Goal: Task Accomplishment & Management: Use online tool/utility

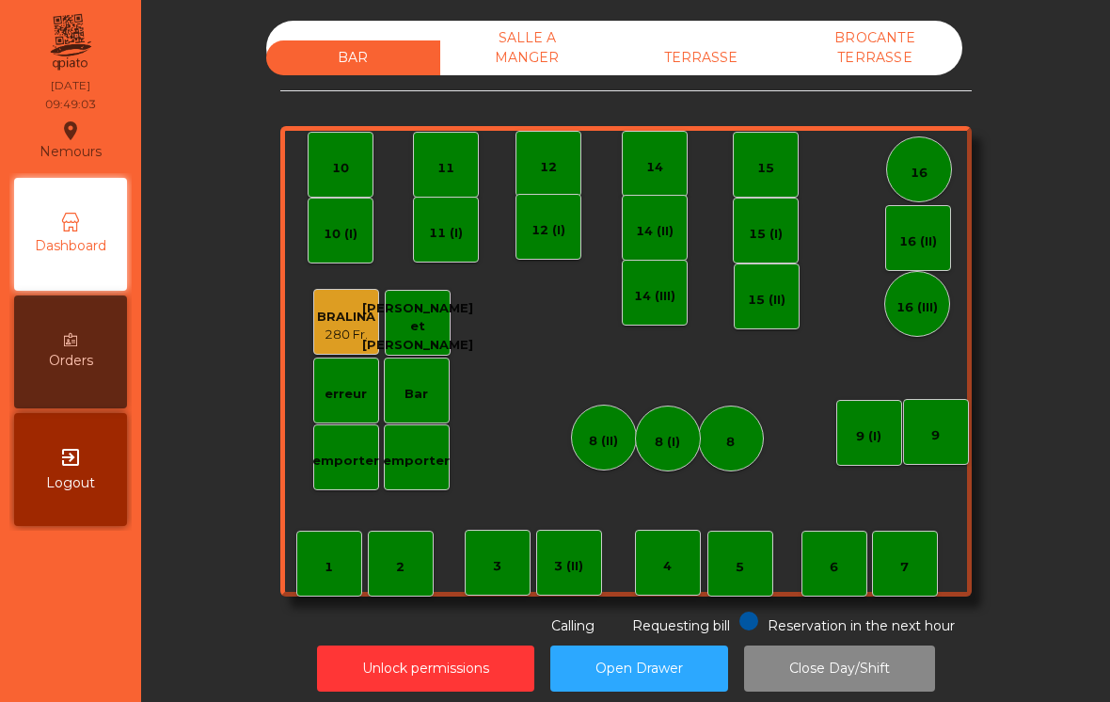
click at [734, 611] on div "Reservation in the next hour Requesting bill Calling" at bounding box center [622, 623] width 684 height 24
click at [723, 562] on div "5" at bounding box center [740, 563] width 66 height 66
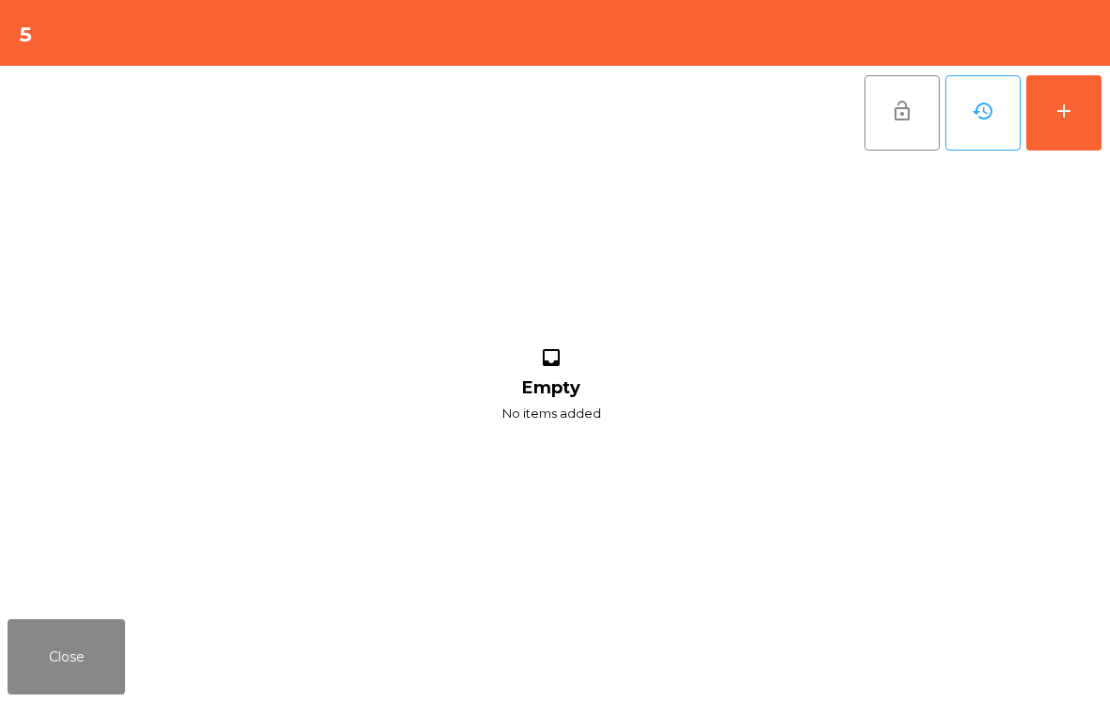
click at [1074, 120] on div "add" at bounding box center [1063, 111] width 23 height 23
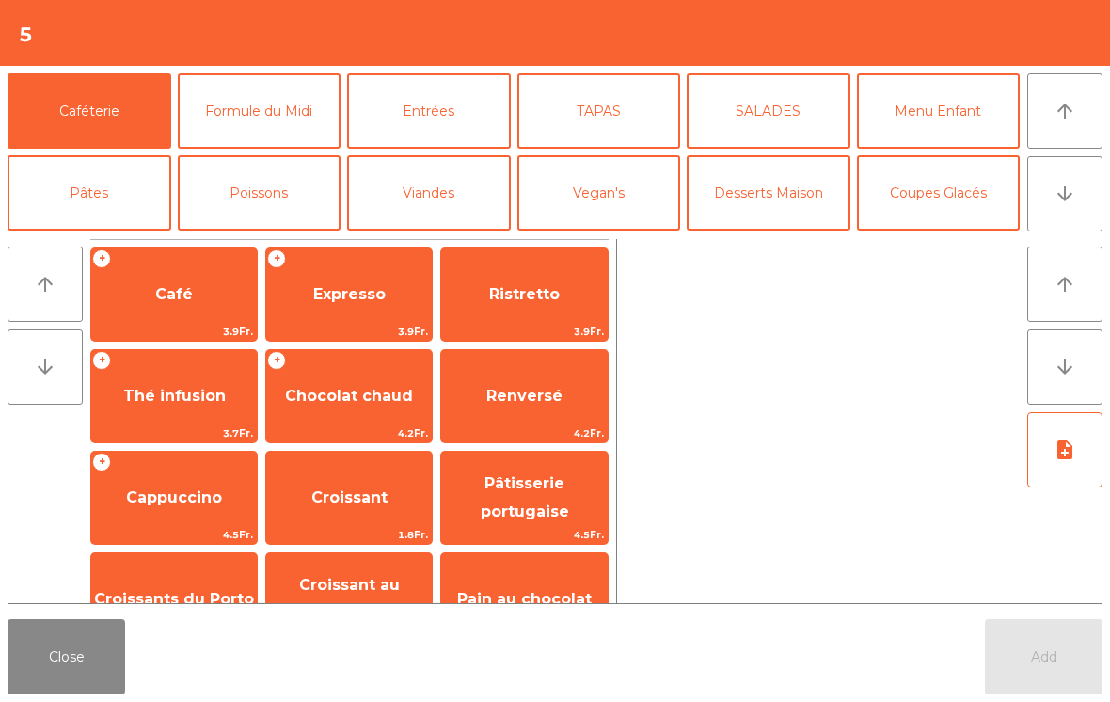
click at [181, 304] on span "Café" at bounding box center [174, 294] width 166 height 51
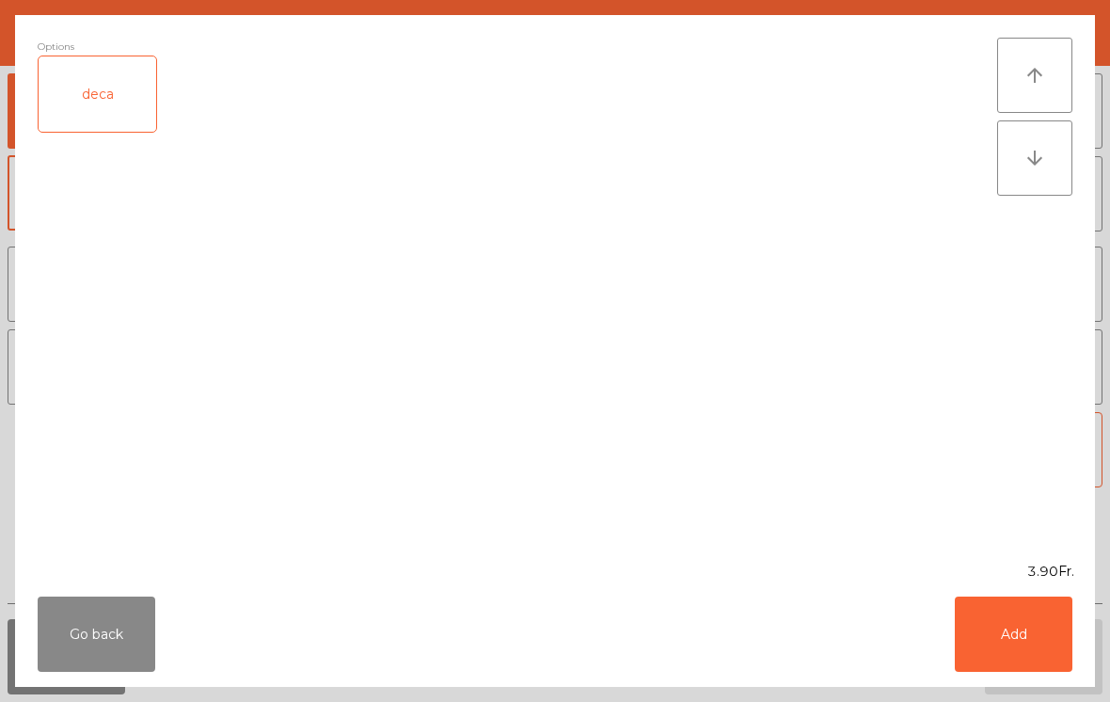
click at [1033, 627] on button "Add" at bounding box center [1013, 633] width 118 height 75
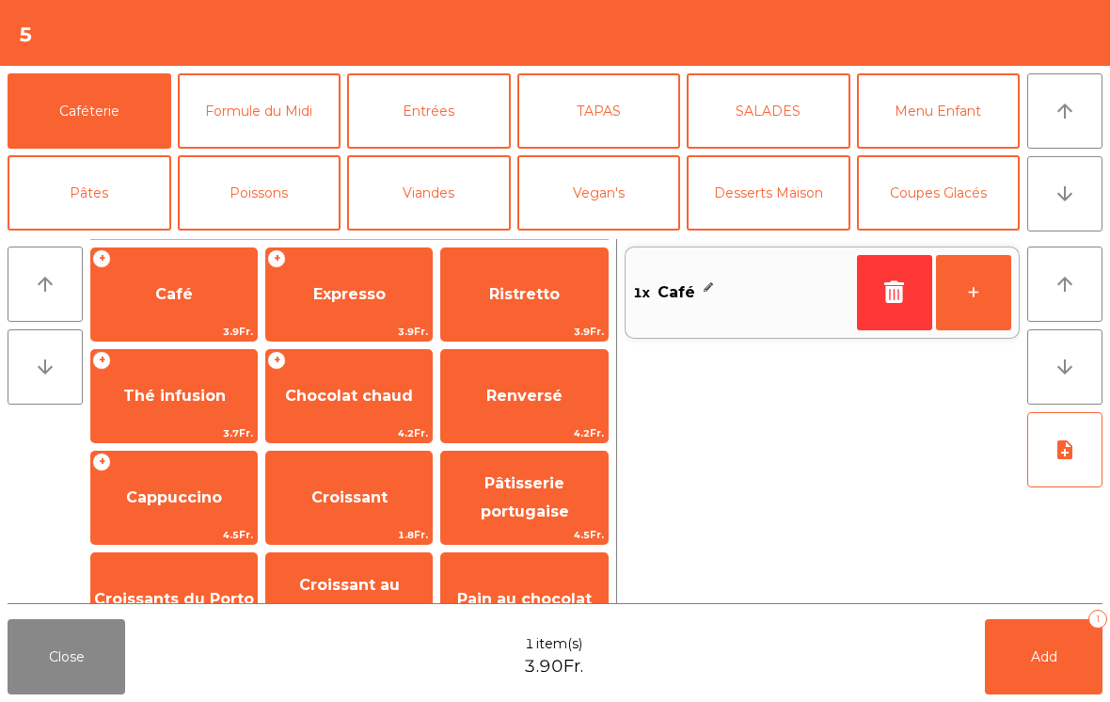
click at [977, 314] on button "+" at bounding box center [973, 292] width 75 height 75
click at [352, 572] on span "Croissant au chocolat pt" at bounding box center [349, 600] width 166 height 80
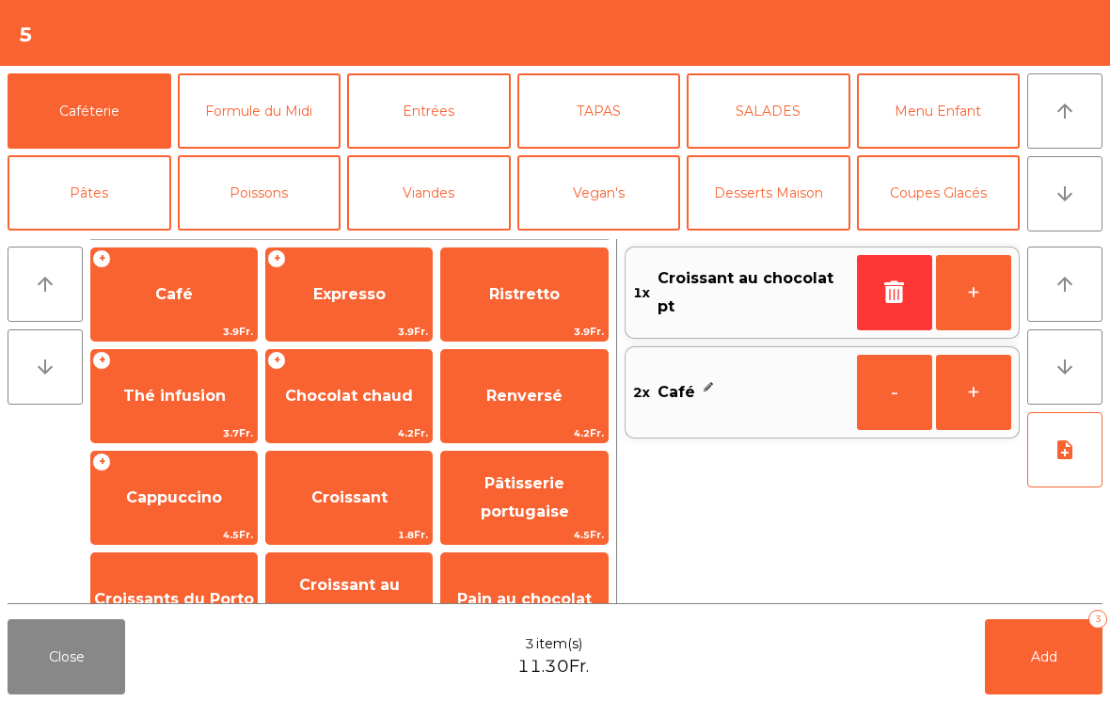
click at [1041, 656] on span "Add" at bounding box center [1044, 656] width 26 height 17
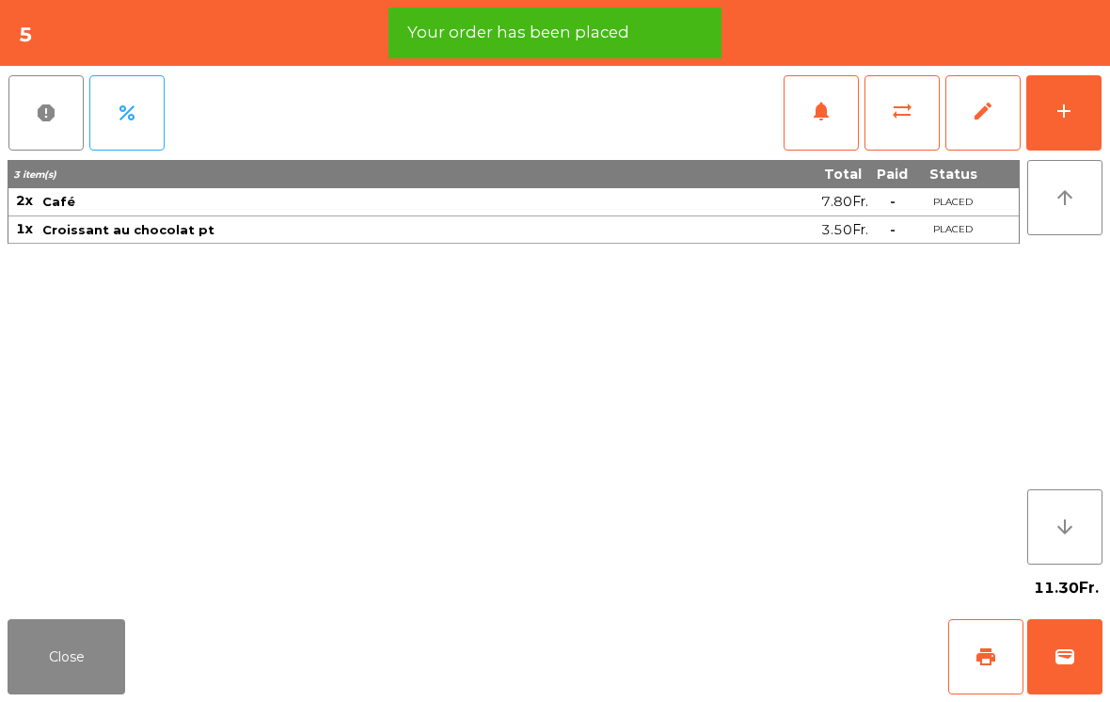
click at [989, 655] on span "print" at bounding box center [985, 656] width 23 height 23
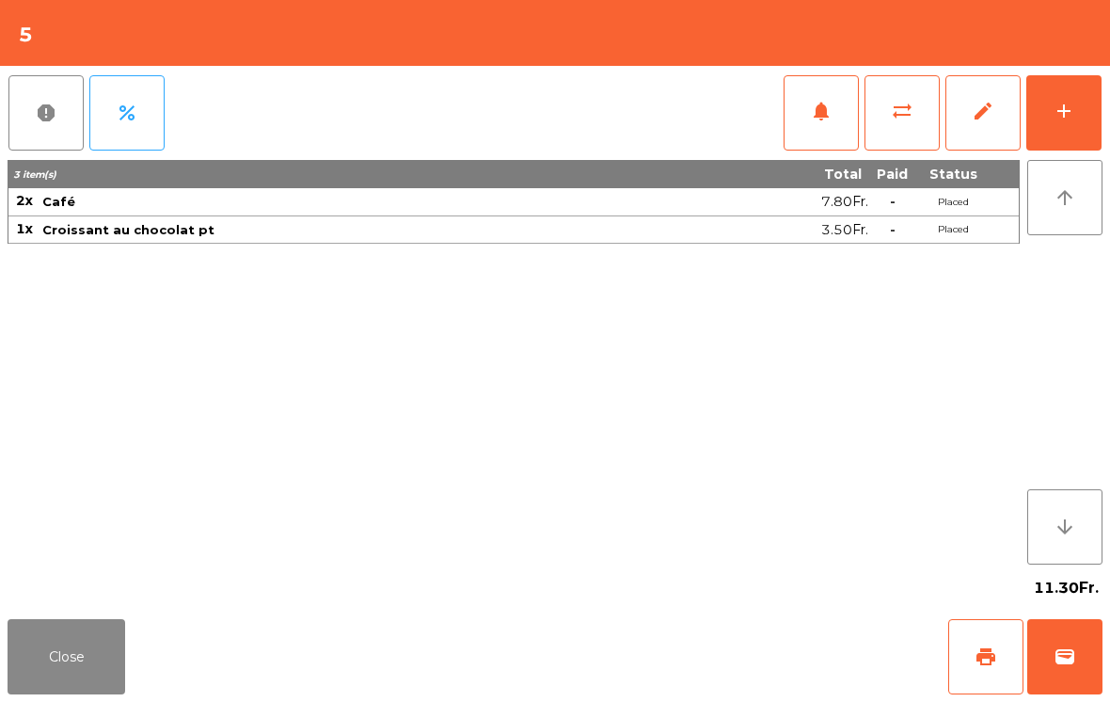
click at [919, 118] on button "sync_alt" at bounding box center [901, 112] width 75 height 75
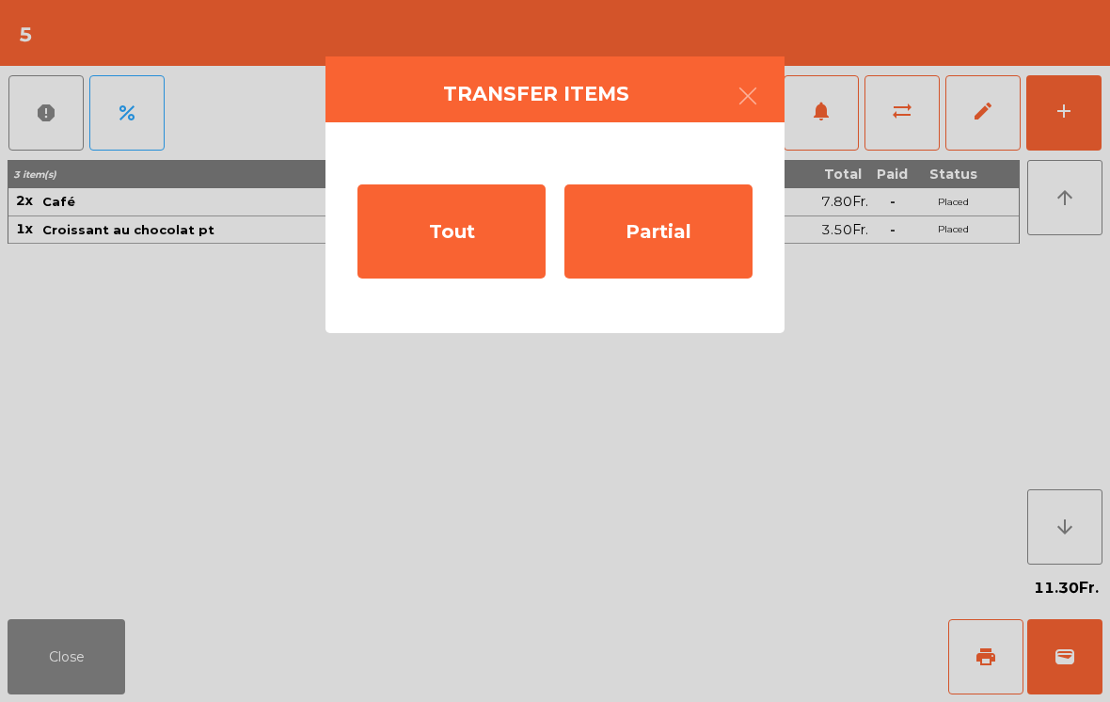
click at [702, 242] on div "Partial" at bounding box center [658, 231] width 188 height 94
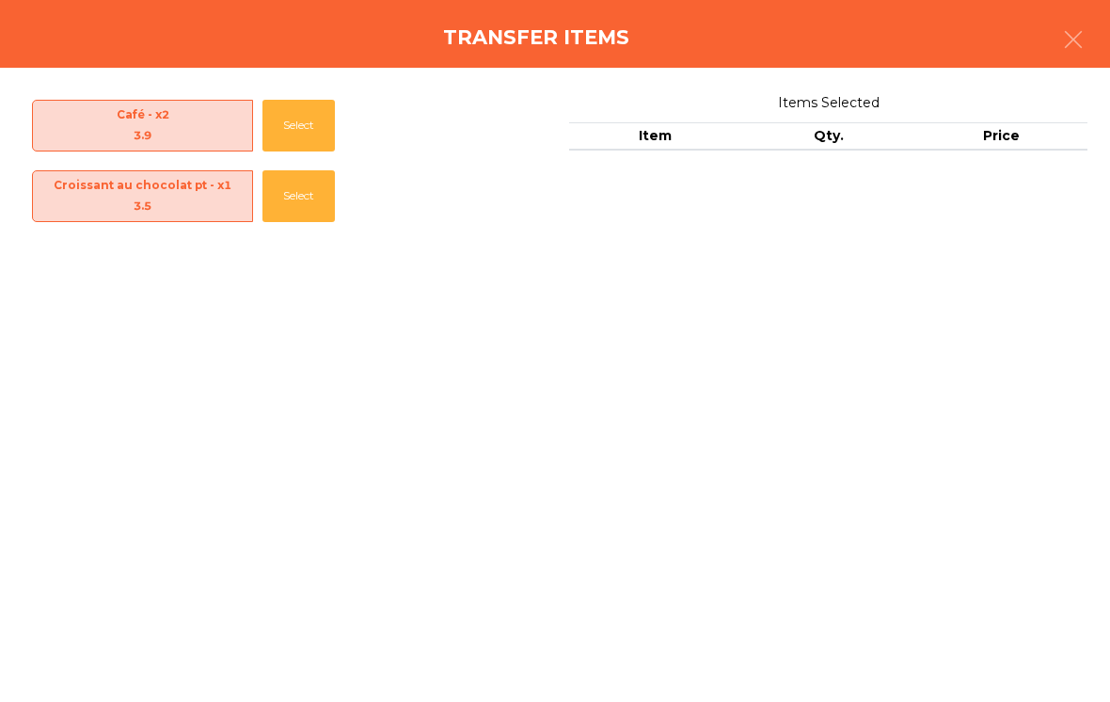
click at [287, 129] on button "Select" at bounding box center [298, 126] width 72 height 52
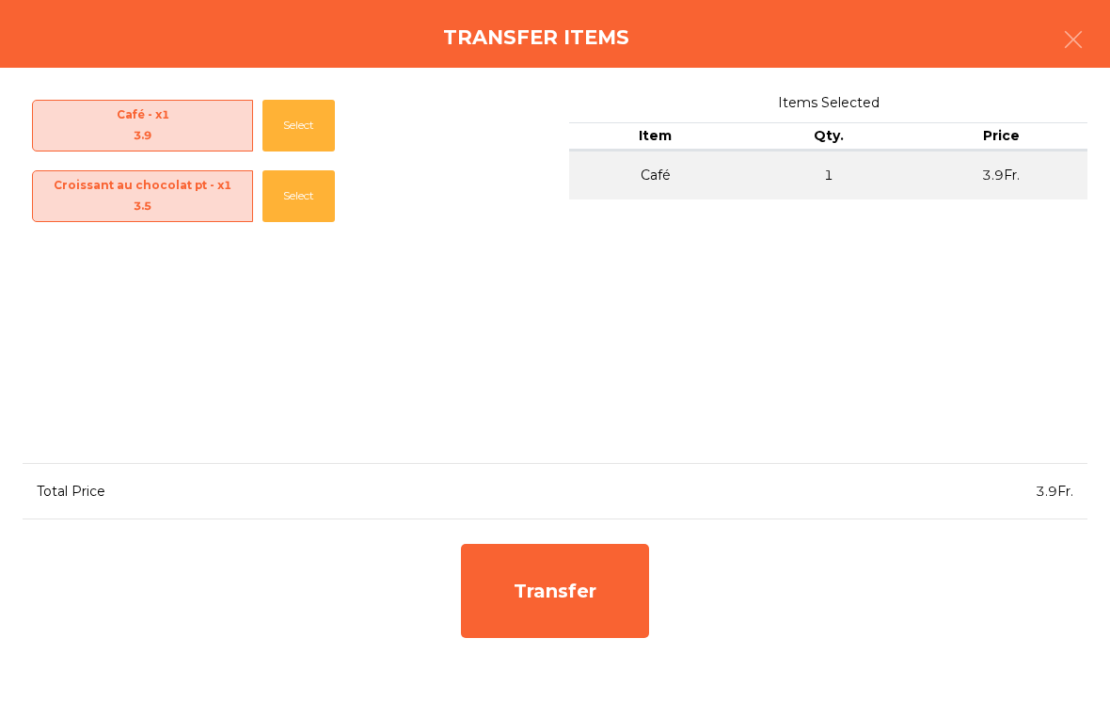
click at [587, 606] on div "Transfer" at bounding box center [555, 591] width 188 height 94
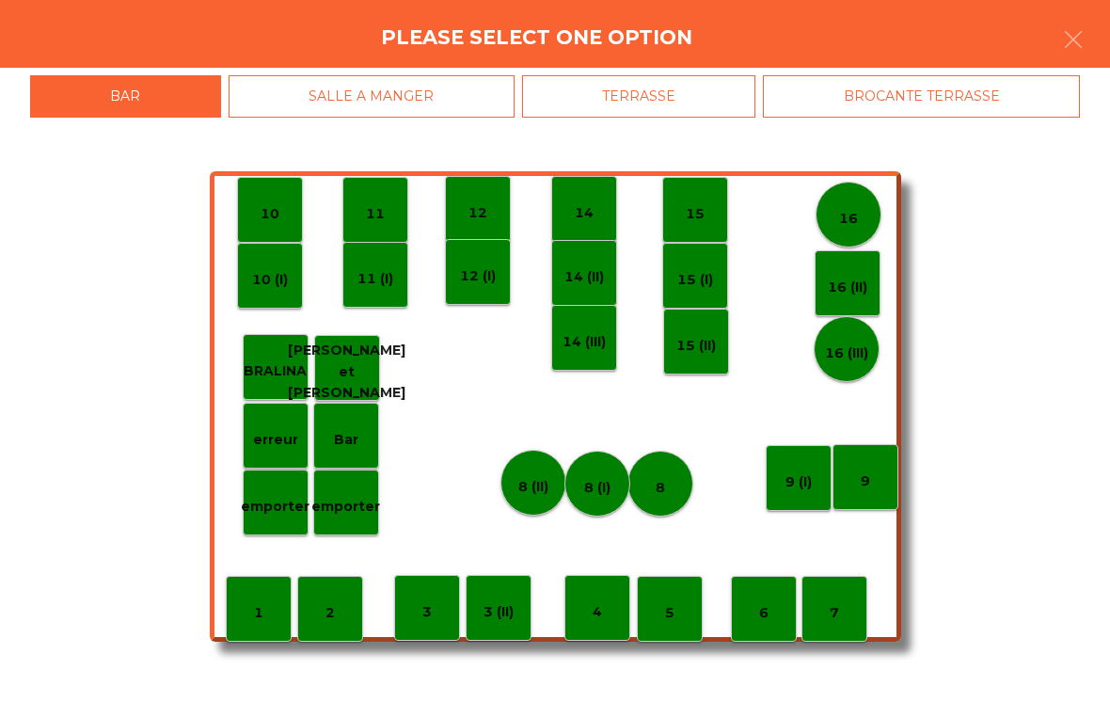
click at [374, 204] on p "11" at bounding box center [375, 214] width 19 height 22
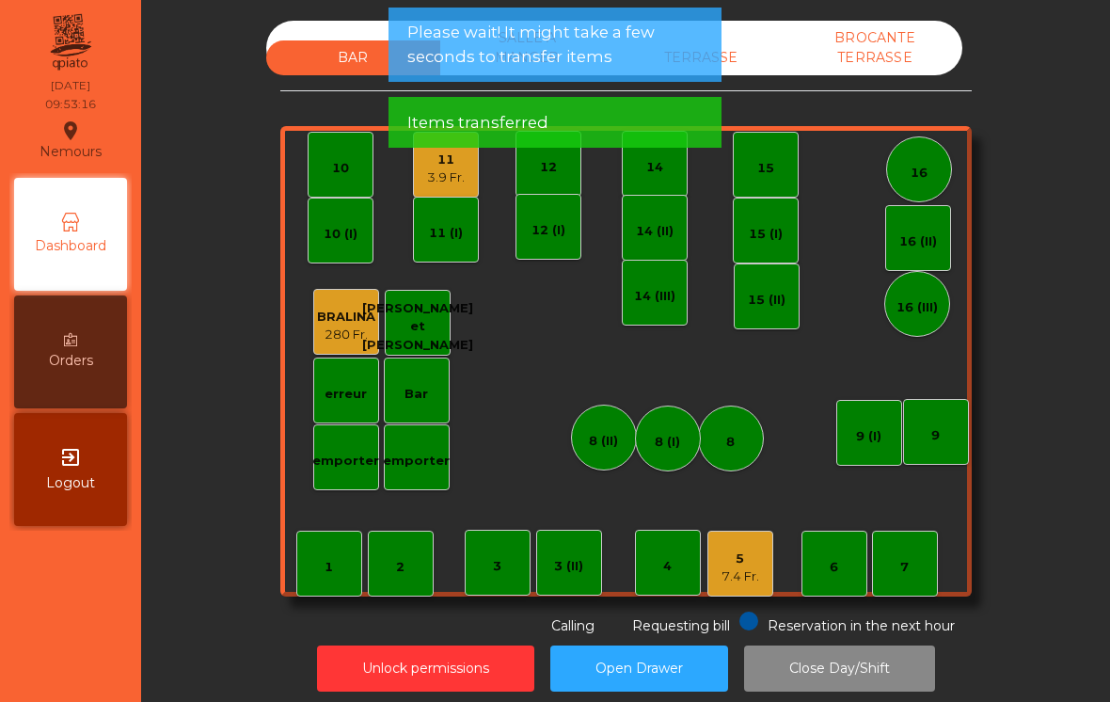
click at [455, 168] on div "3.9 Fr." at bounding box center [446, 177] width 38 height 19
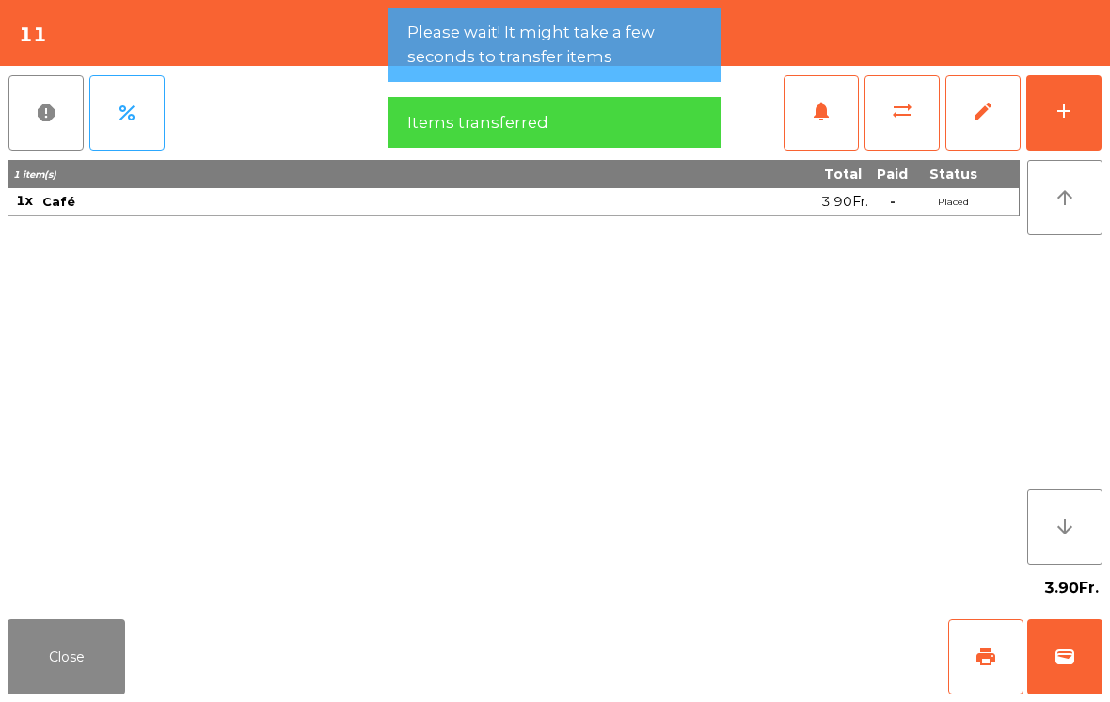
click at [1064, 111] on div "add" at bounding box center [1063, 111] width 23 height 23
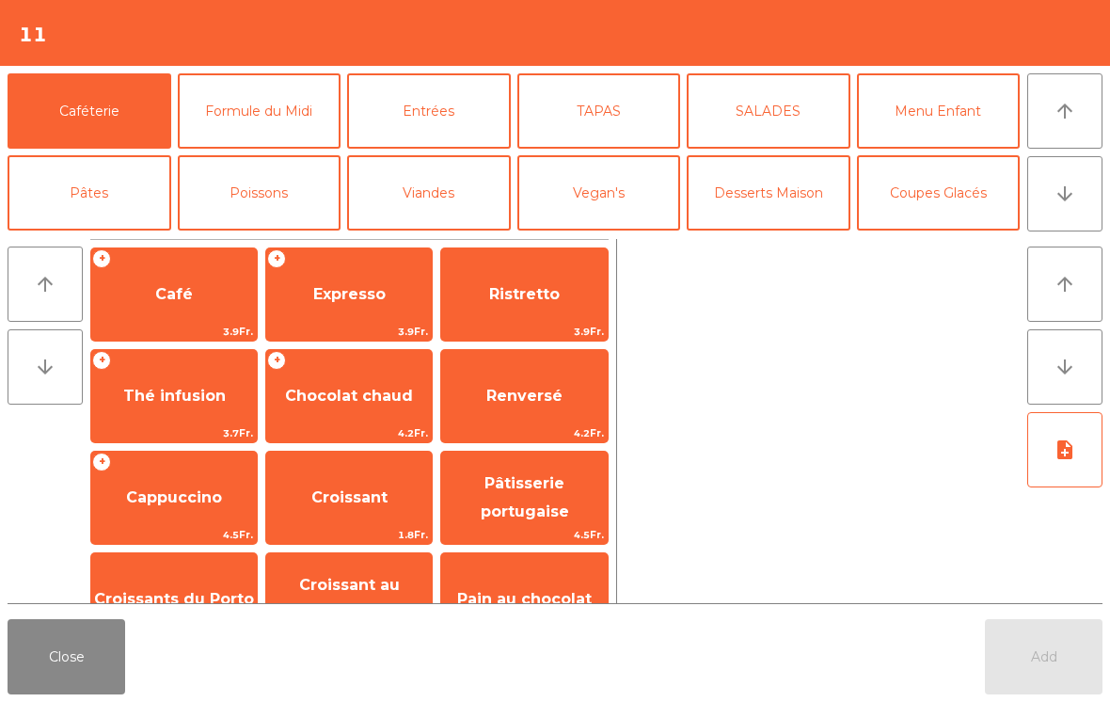
click at [340, 498] on span "Croissant" at bounding box center [349, 497] width 76 height 18
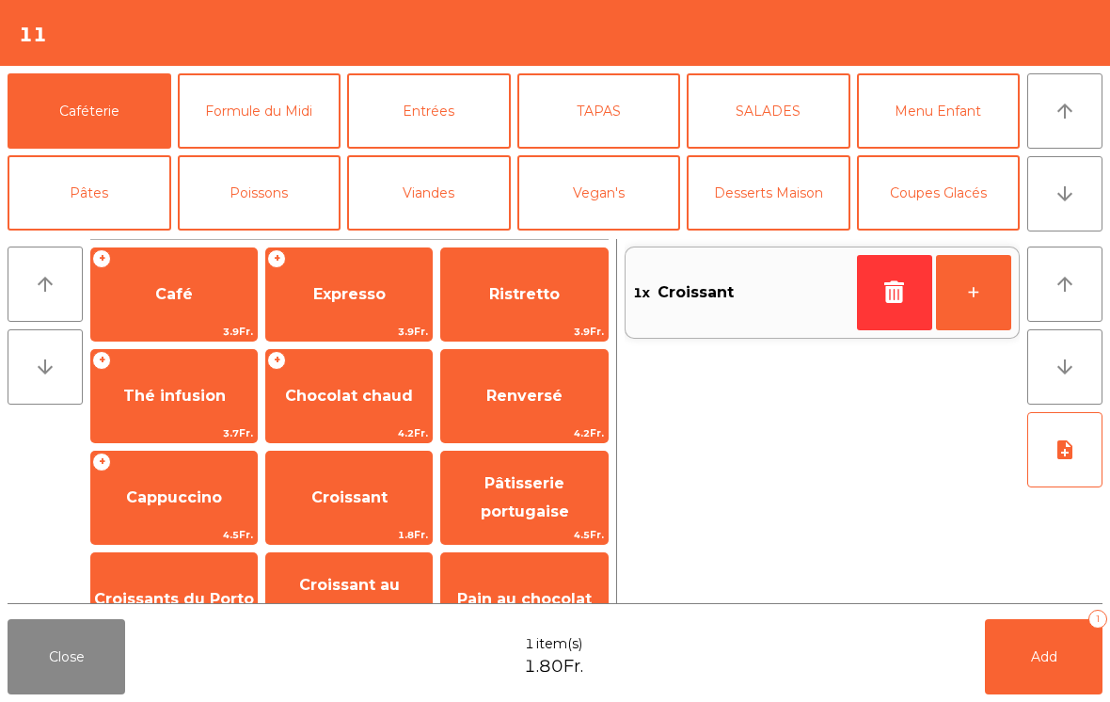
click at [531, 412] on span "Renversé" at bounding box center [524, 395] width 166 height 51
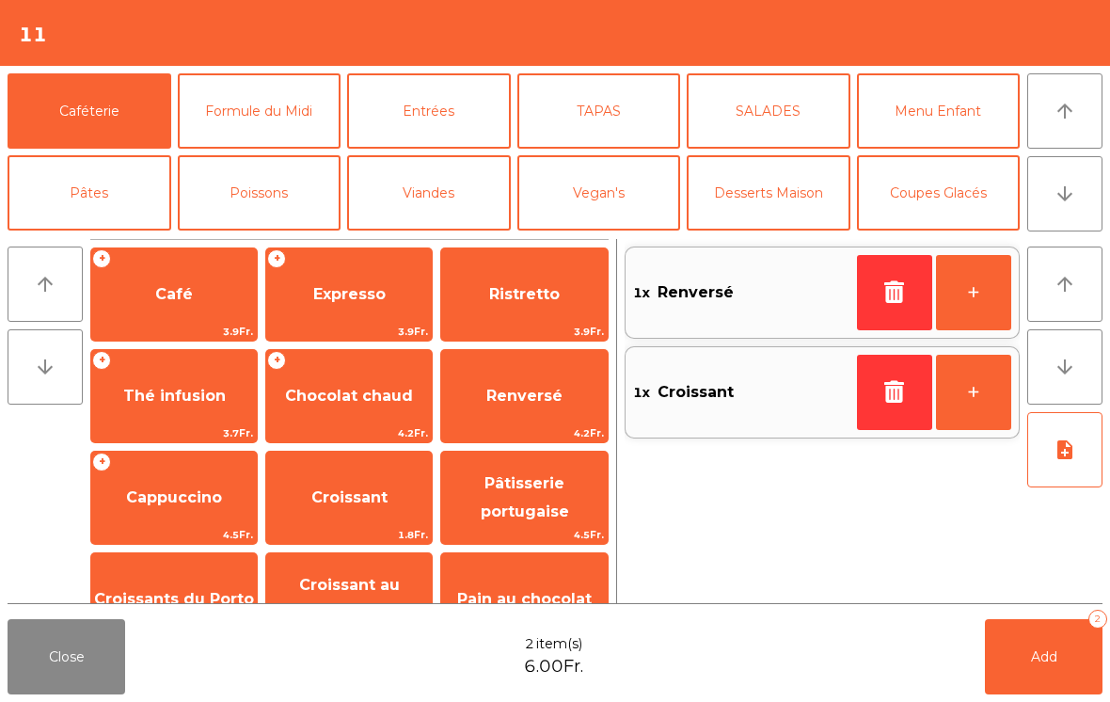
click at [1046, 638] on button "Add 2" at bounding box center [1044, 656] width 118 height 75
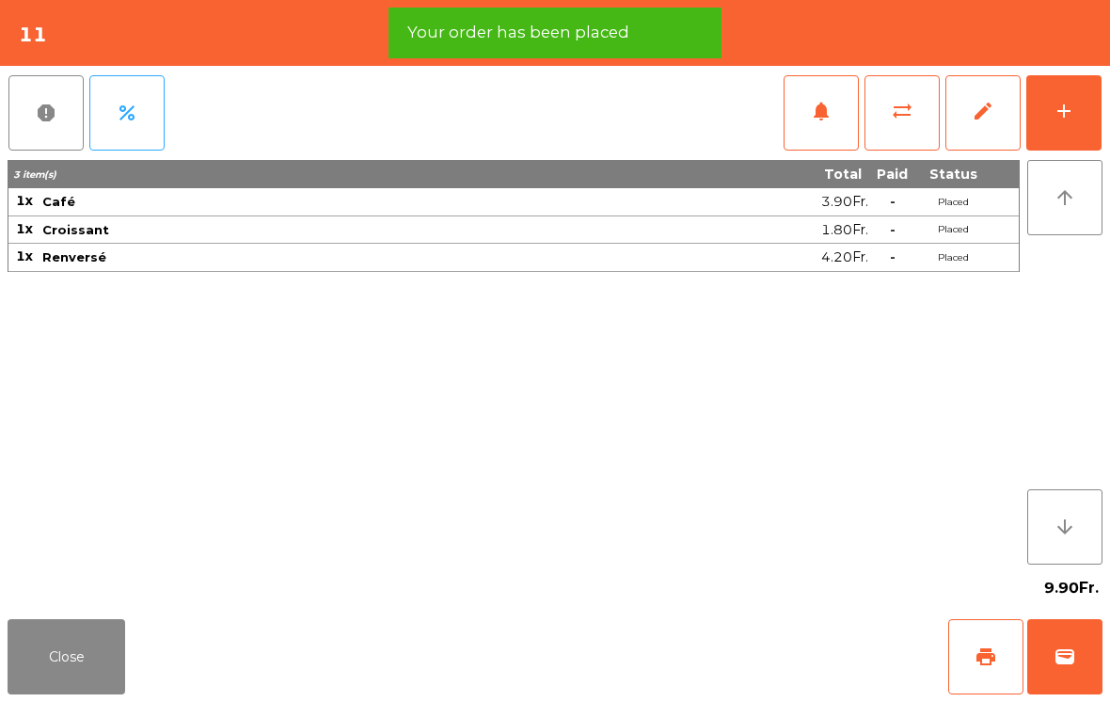
click at [63, 655] on button "Close" at bounding box center [67, 656] width 118 height 75
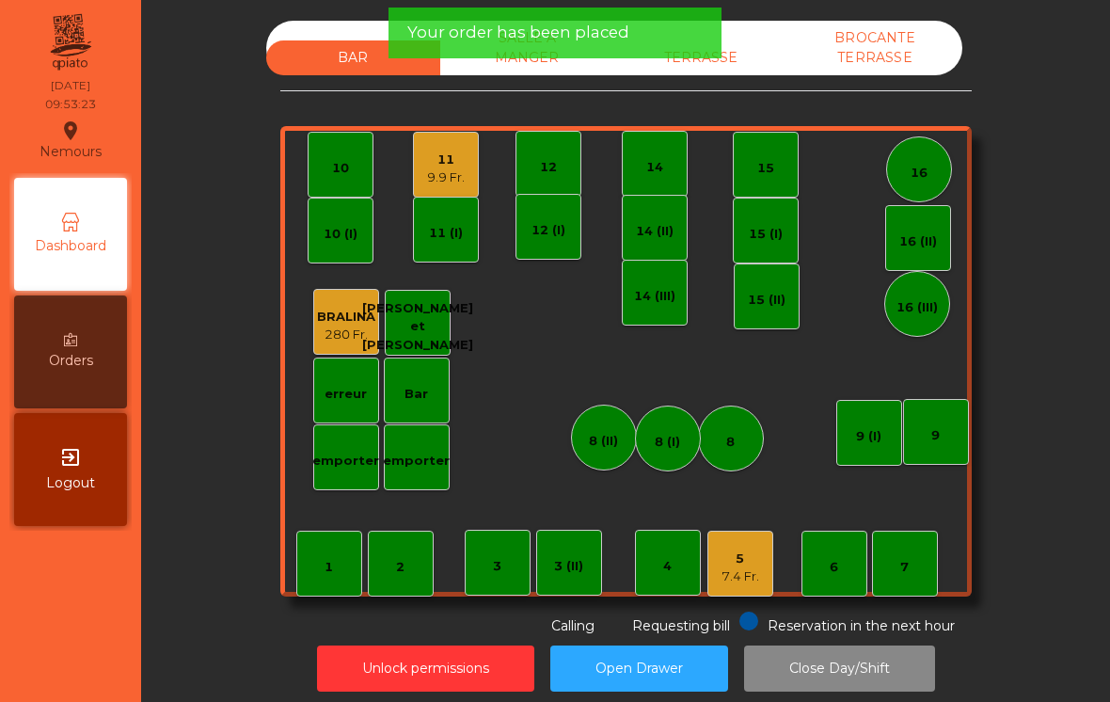
click at [744, 571] on div "7.4 Fr." at bounding box center [740, 576] width 38 height 19
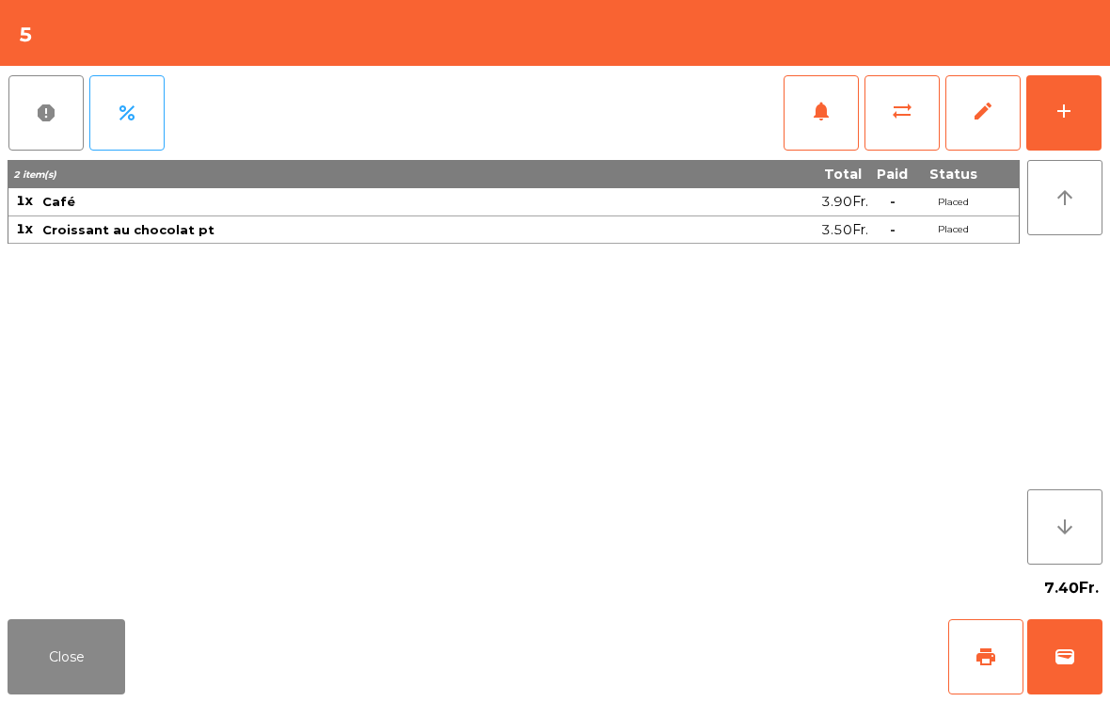
click at [1061, 651] on span "wallet" at bounding box center [1064, 656] width 23 height 23
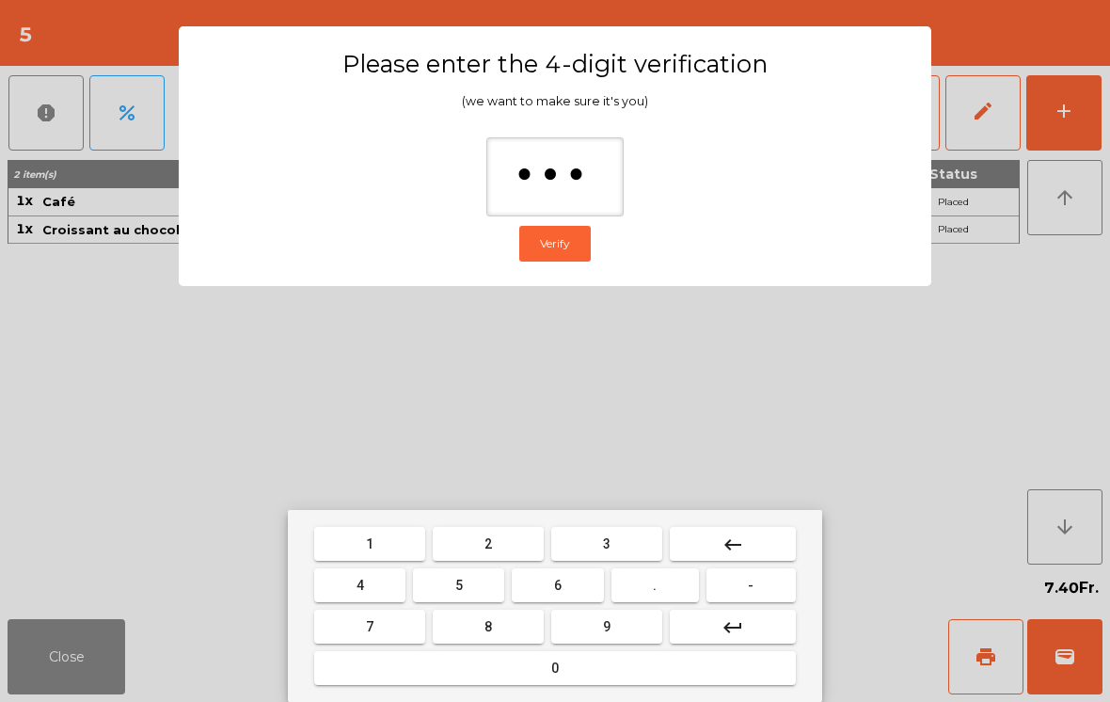
type input "****"
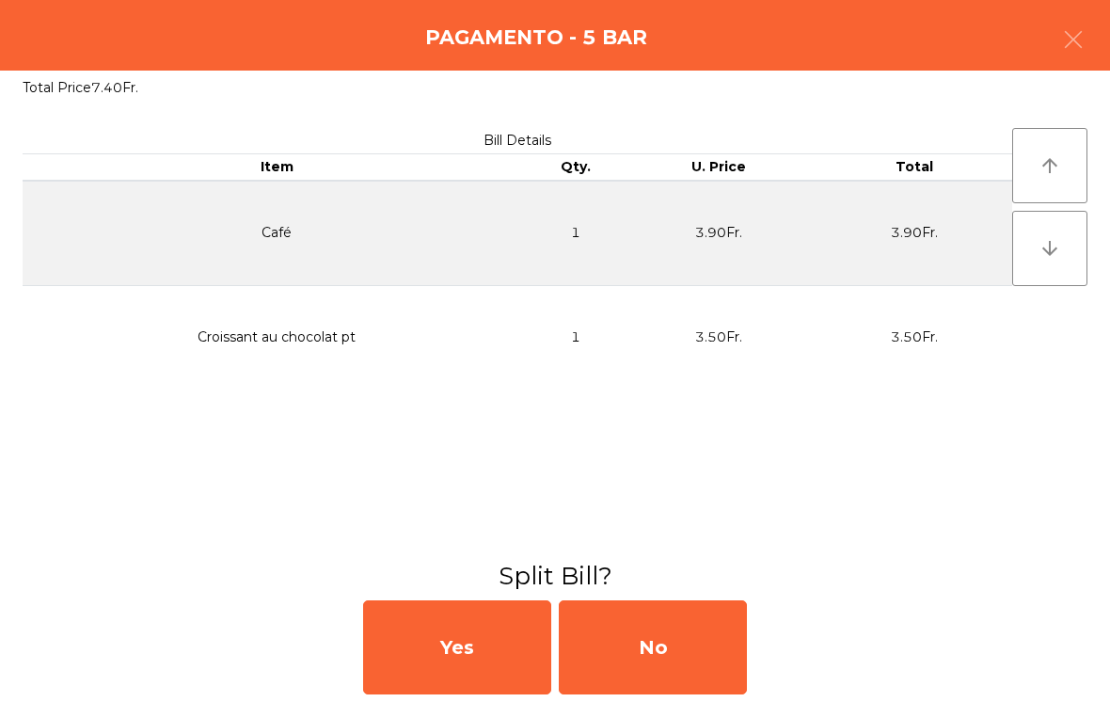
click at [700, 631] on div "No" at bounding box center [653, 647] width 188 height 94
click at [680, 652] on div "MB" at bounding box center [653, 647] width 188 height 94
click at [722, 641] on div "No" at bounding box center [653, 647] width 188 height 94
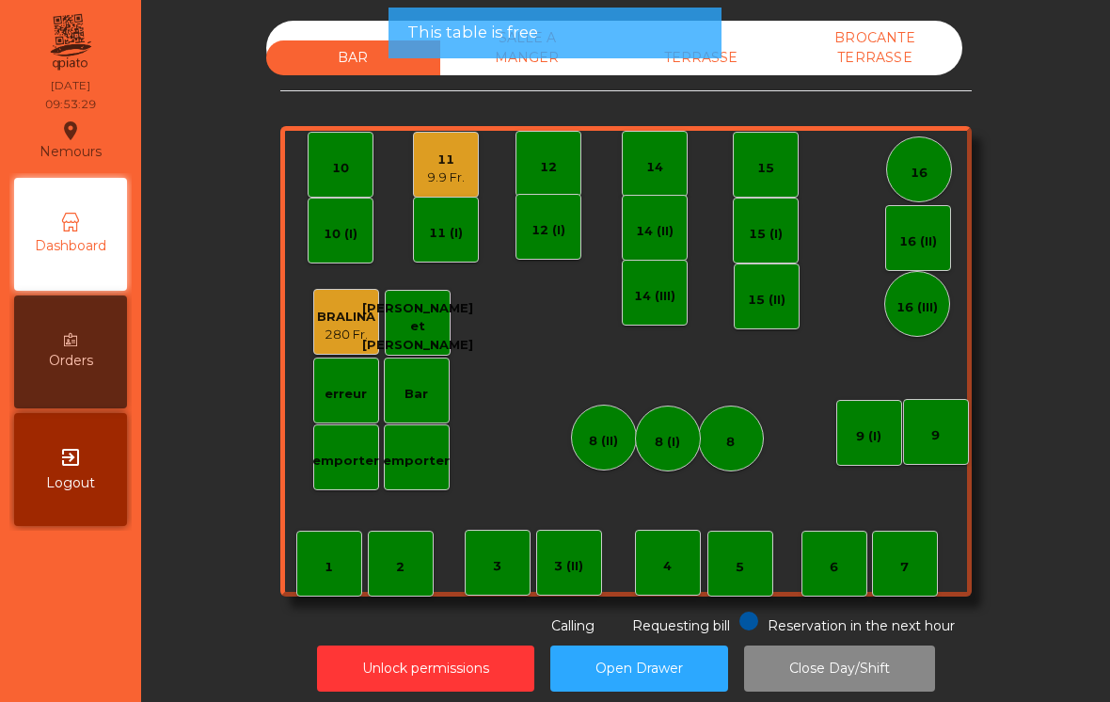
click at [746, 42] on div "TERRASSE" at bounding box center [701, 57] width 174 height 35
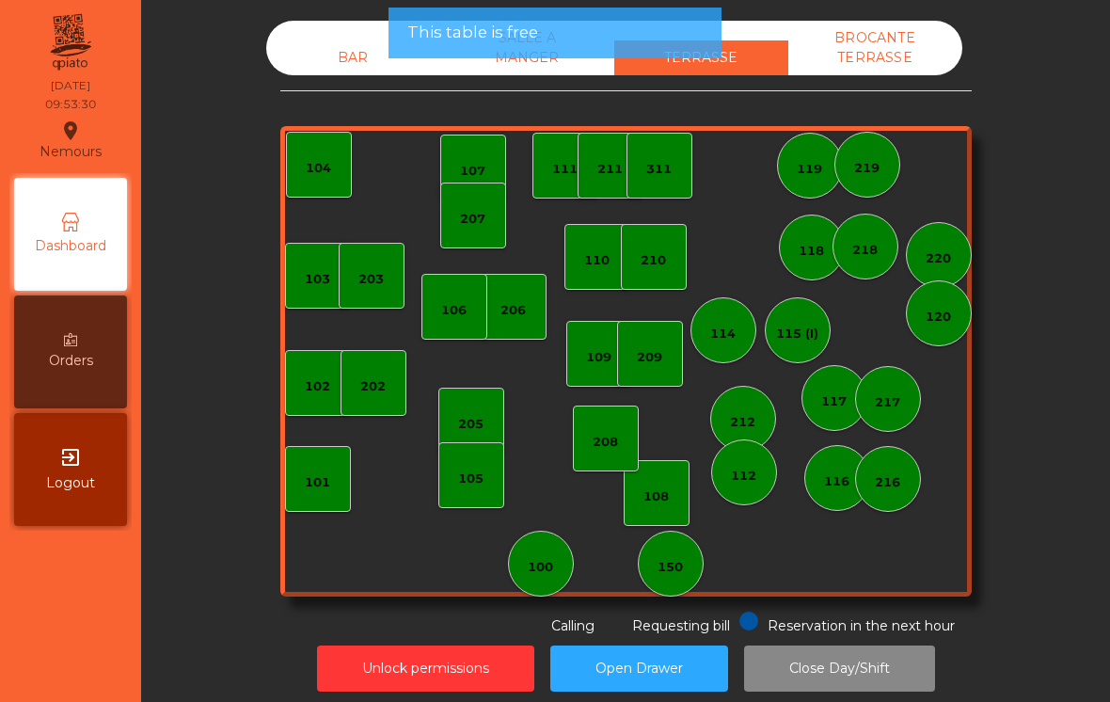
click at [326, 482] on div "101" at bounding box center [317, 482] width 25 height 19
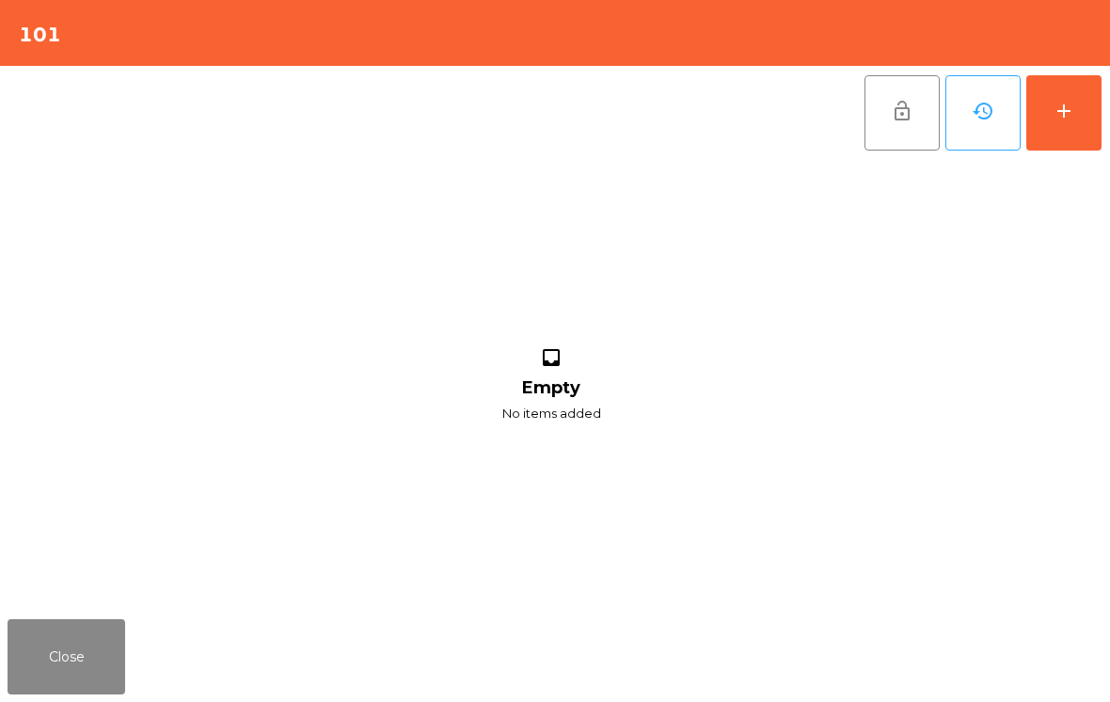
click at [1067, 110] on div "add" at bounding box center [1063, 111] width 23 height 23
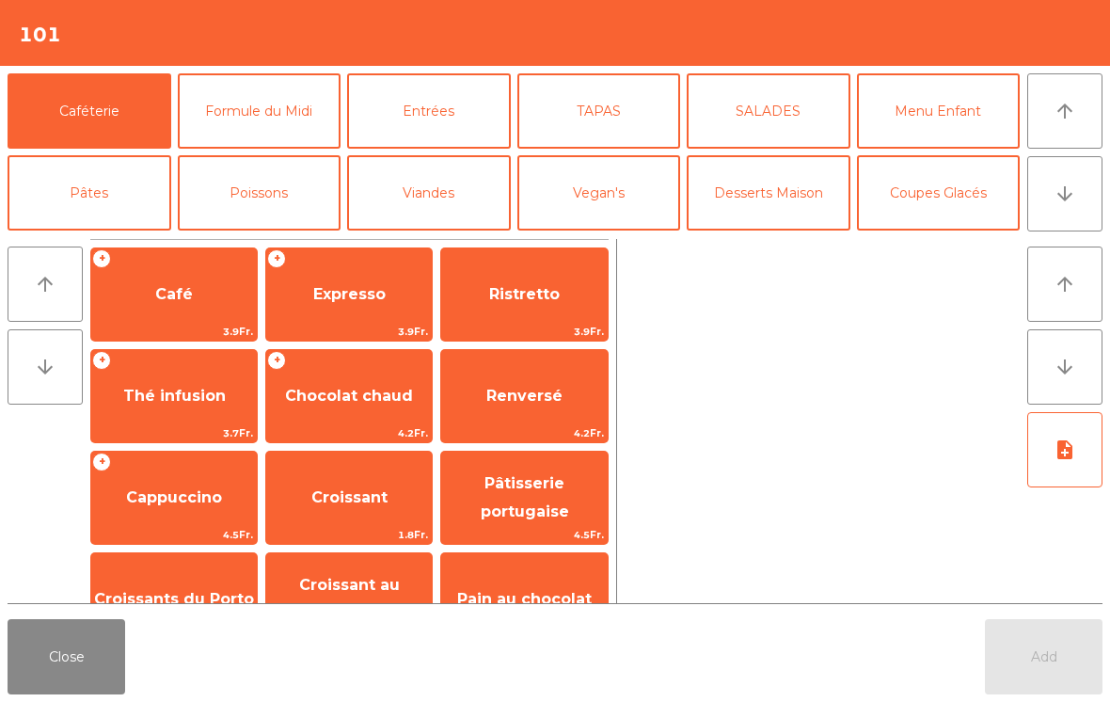
click at [210, 315] on span "Café" at bounding box center [174, 294] width 166 height 51
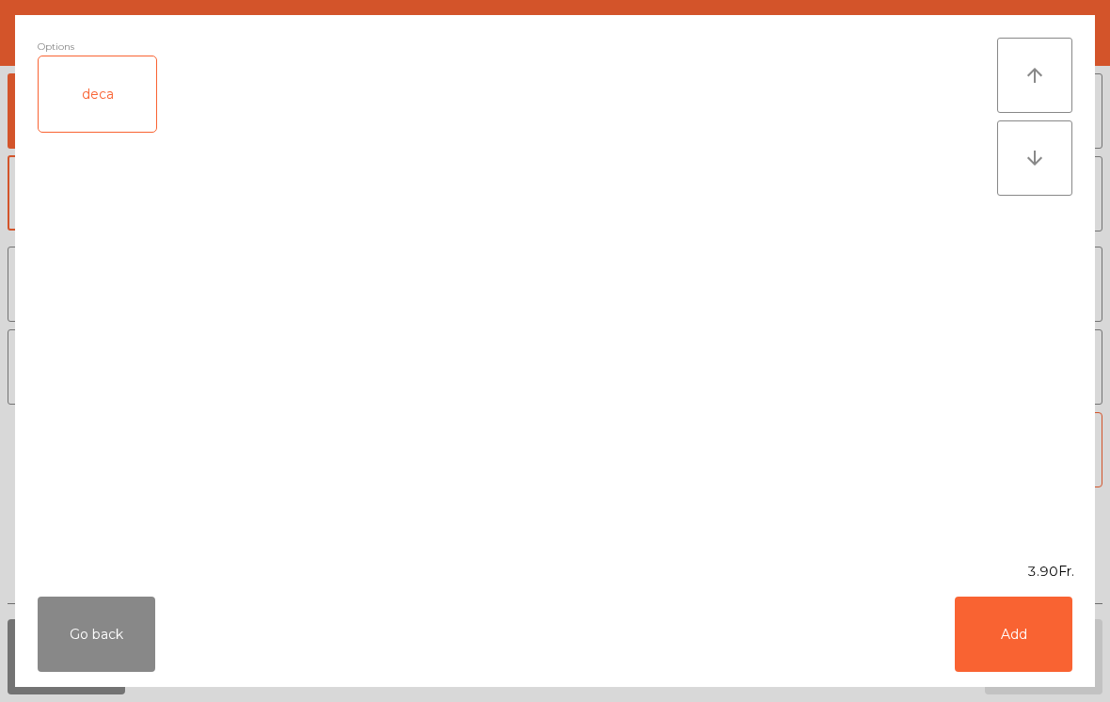
click at [1060, 631] on button "Add" at bounding box center [1013, 633] width 118 height 75
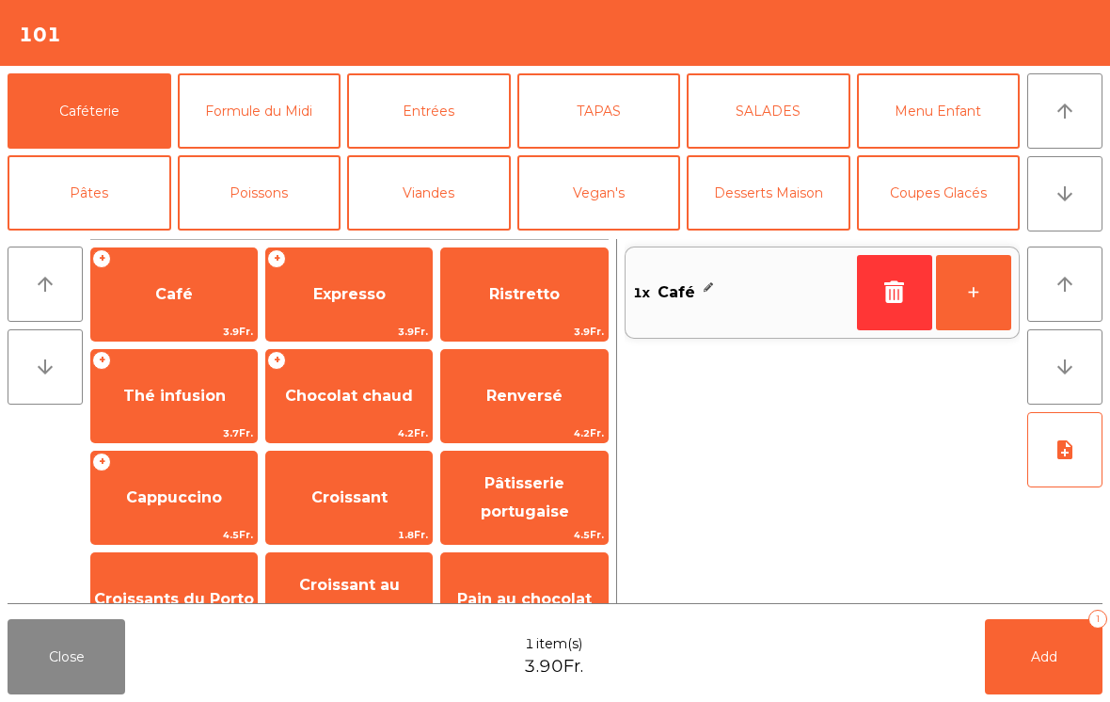
click at [970, 300] on button "+" at bounding box center [973, 292] width 75 height 75
click at [354, 488] on span "Croissant" at bounding box center [349, 497] width 76 height 18
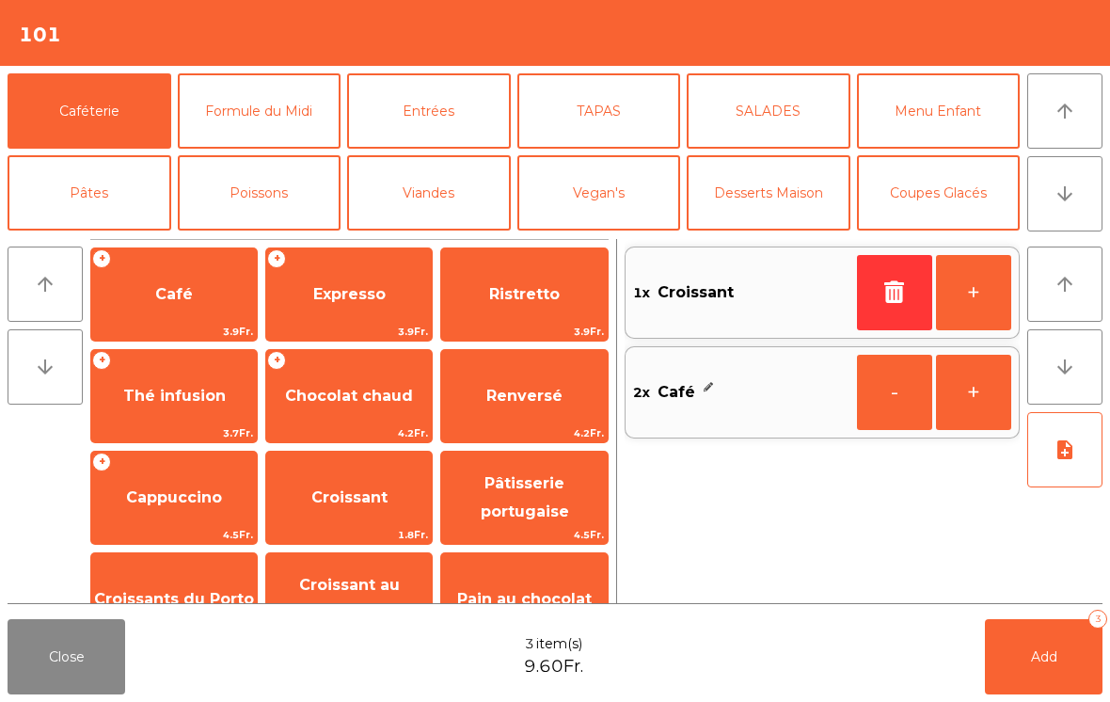
click at [1036, 635] on button "Add 3" at bounding box center [1044, 656] width 118 height 75
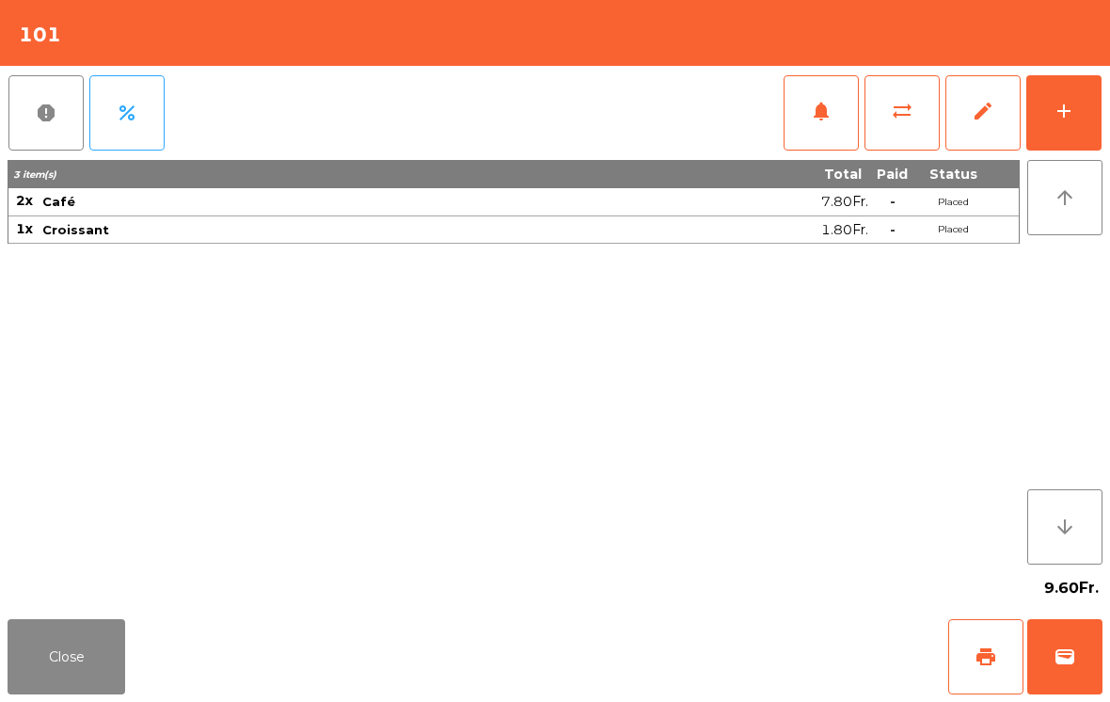
click at [64, 671] on button "Close" at bounding box center [67, 656] width 118 height 75
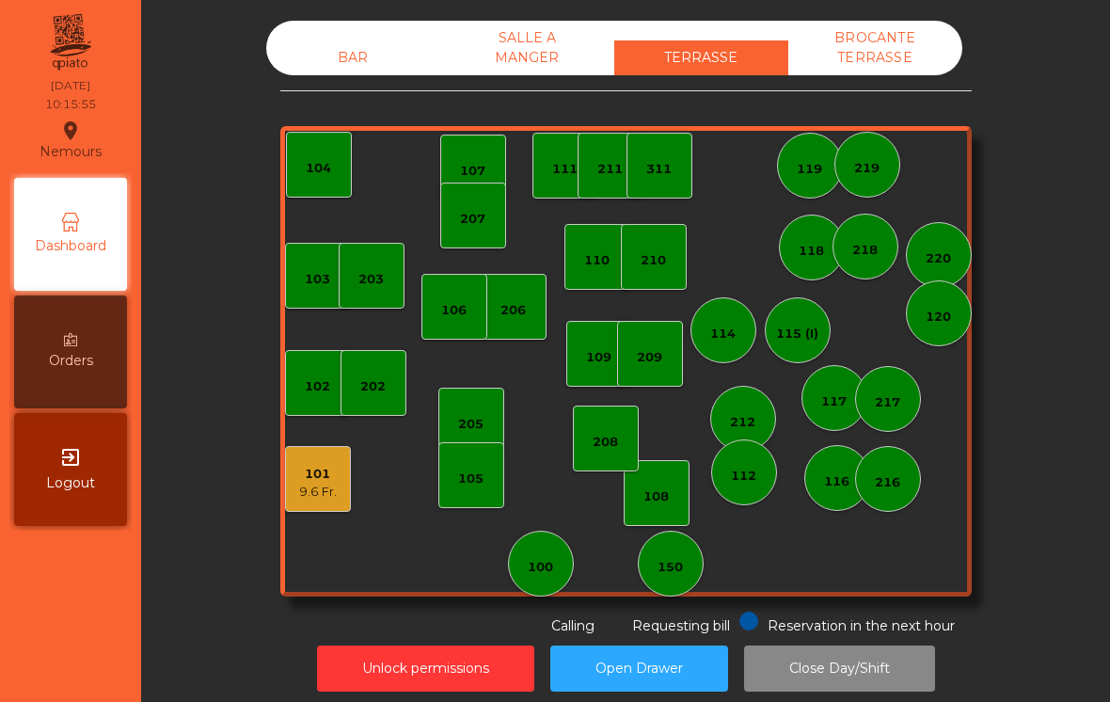
click at [317, 511] on div "101 9.6 Fr." at bounding box center [318, 479] width 66 height 66
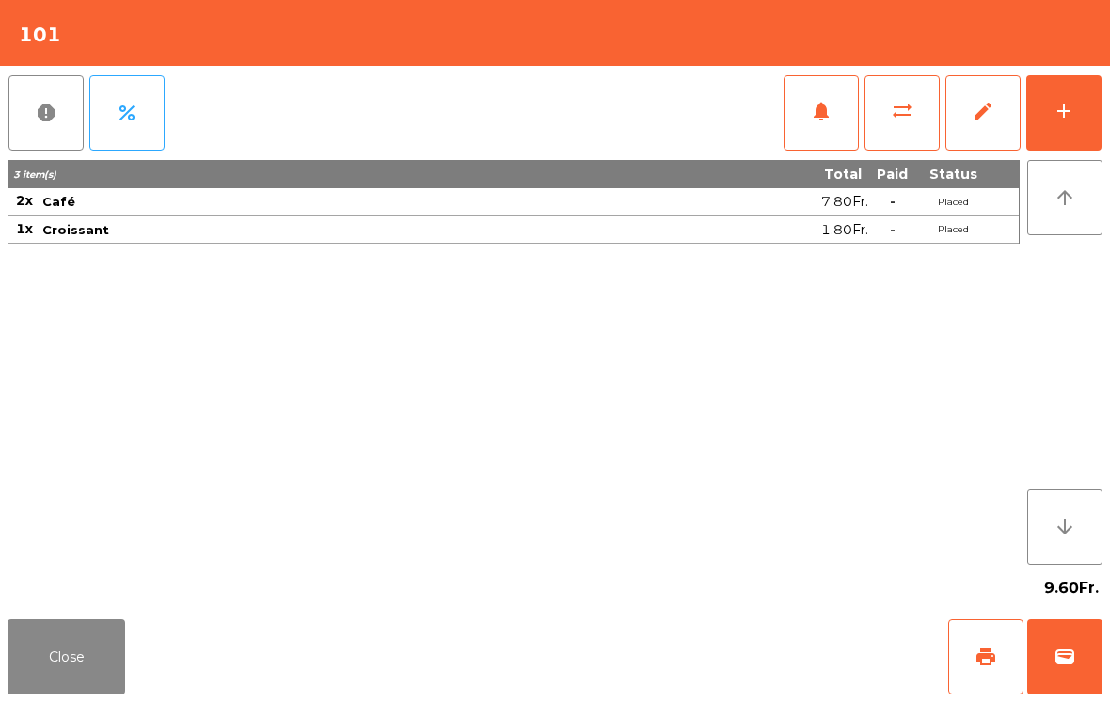
click at [1082, 640] on button "wallet" at bounding box center [1064, 656] width 75 height 75
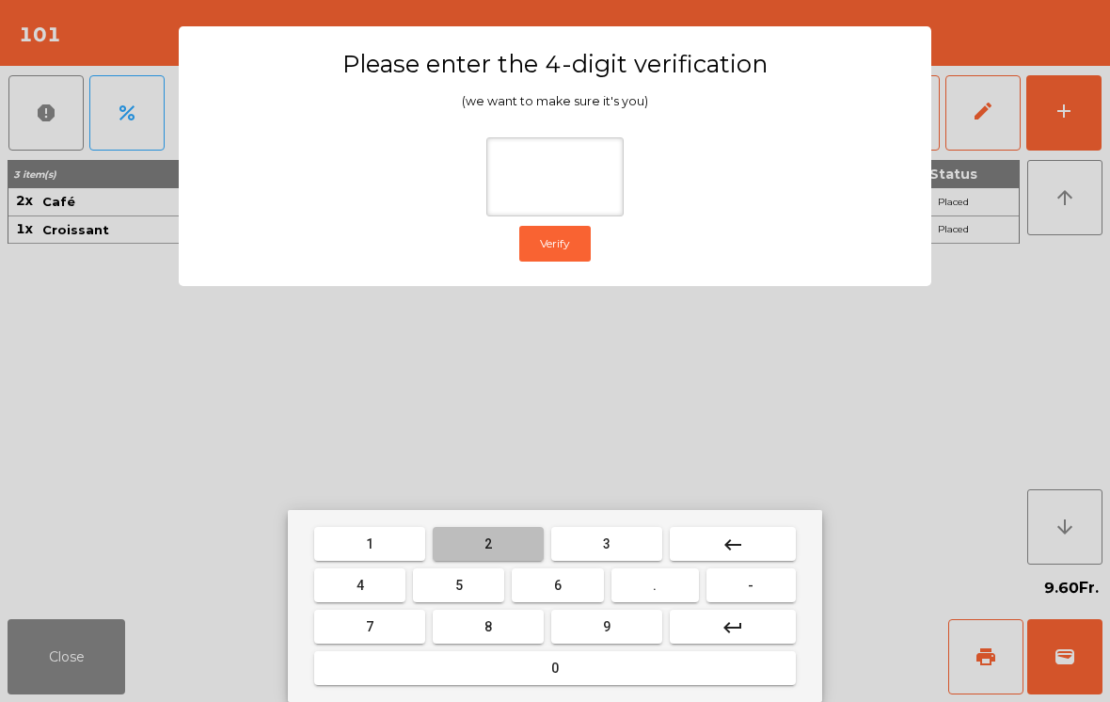
type input "*"
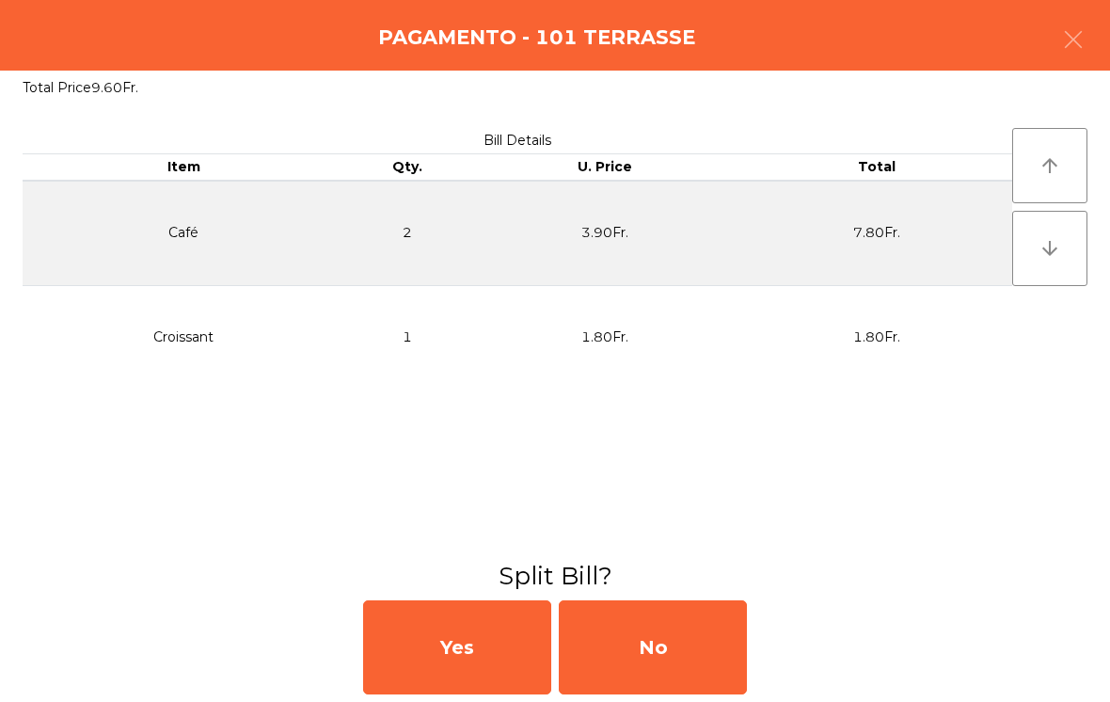
click at [635, 660] on div "No" at bounding box center [653, 647] width 188 height 94
click at [643, 662] on div "MB" at bounding box center [653, 647] width 188 height 94
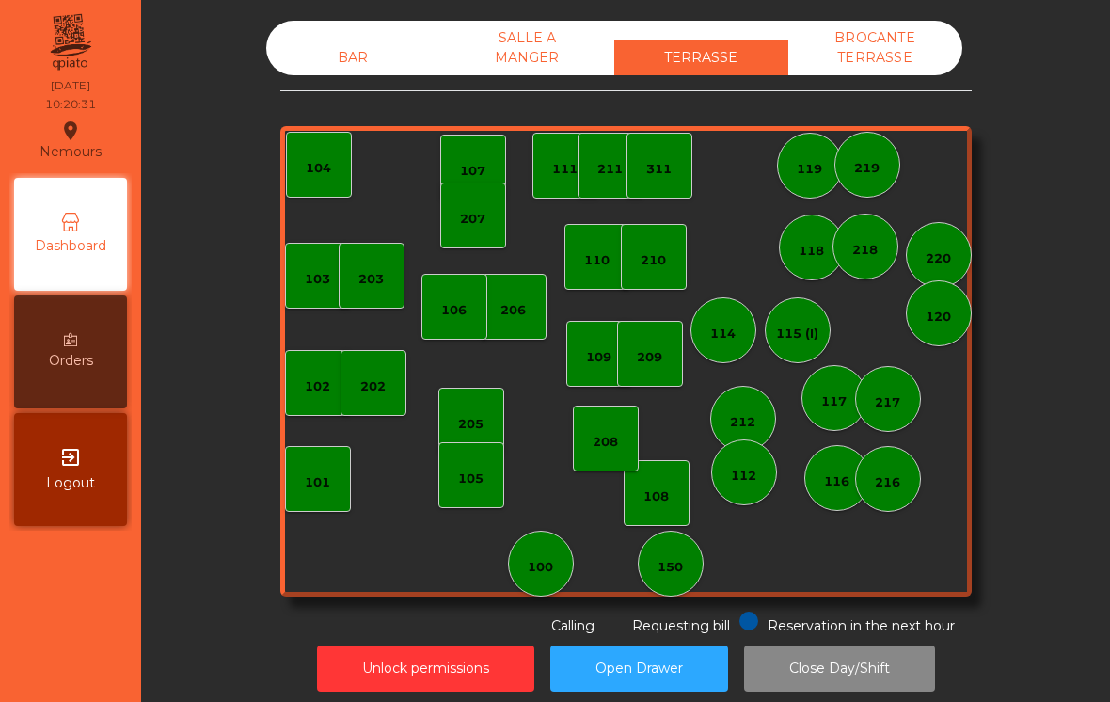
click at [357, 70] on div "BAR" at bounding box center [353, 57] width 174 height 35
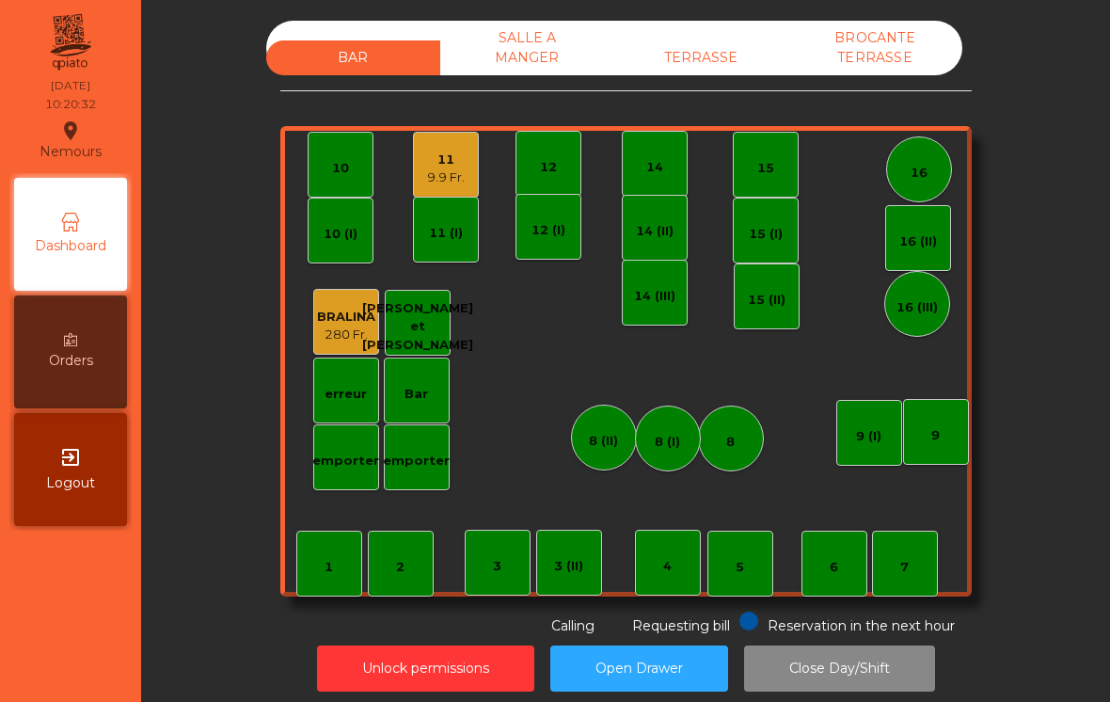
click at [469, 184] on div "11 9.9 Fr." at bounding box center [446, 165] width 66 height 66
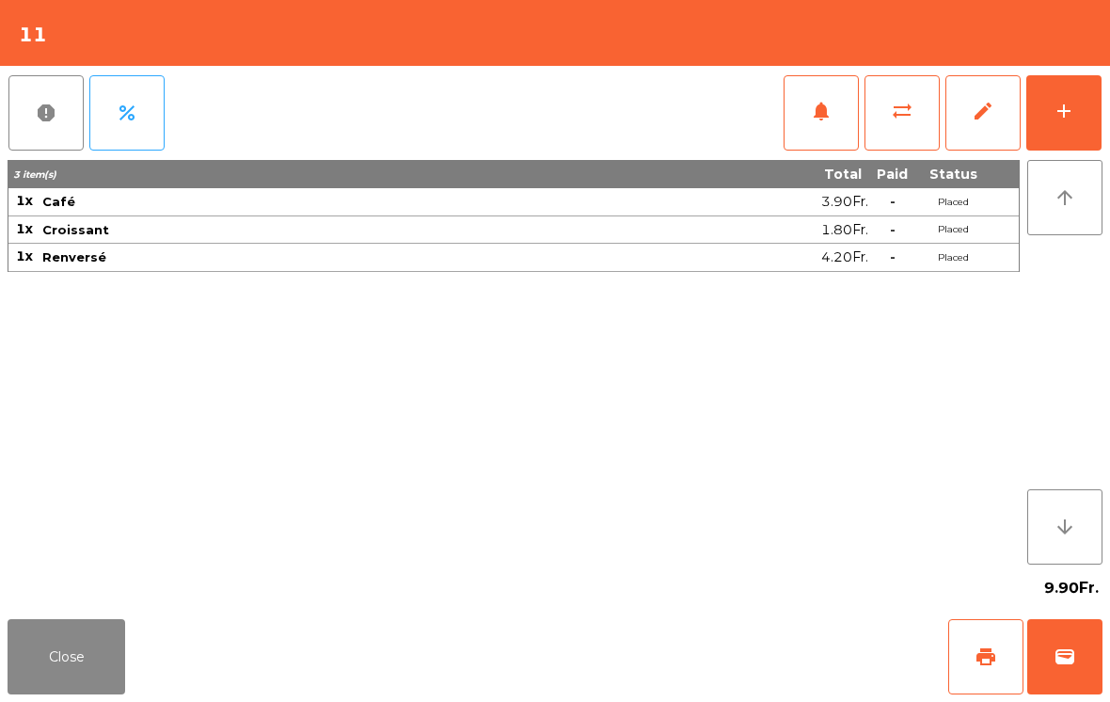
click at [1016, 651] on button "print" at bounding box center [985, 656] width 75 height 75
click at [1082, 630] on button "wallet" at bounding box center [1064, 656] width 75 height 75
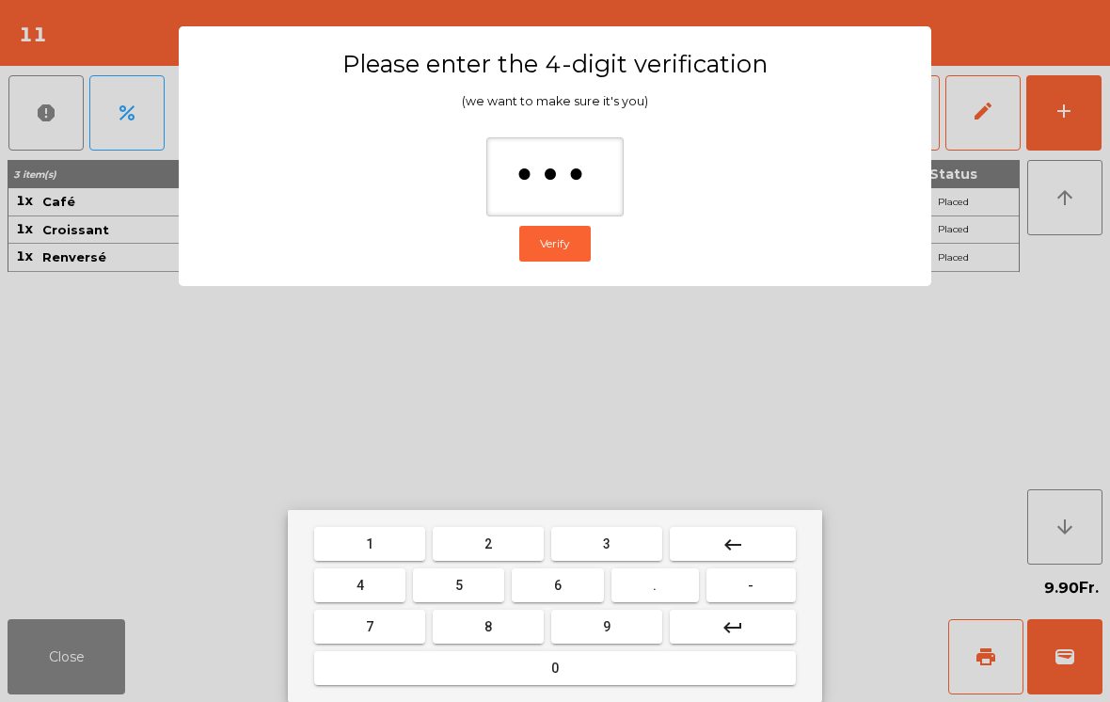
type input "****"
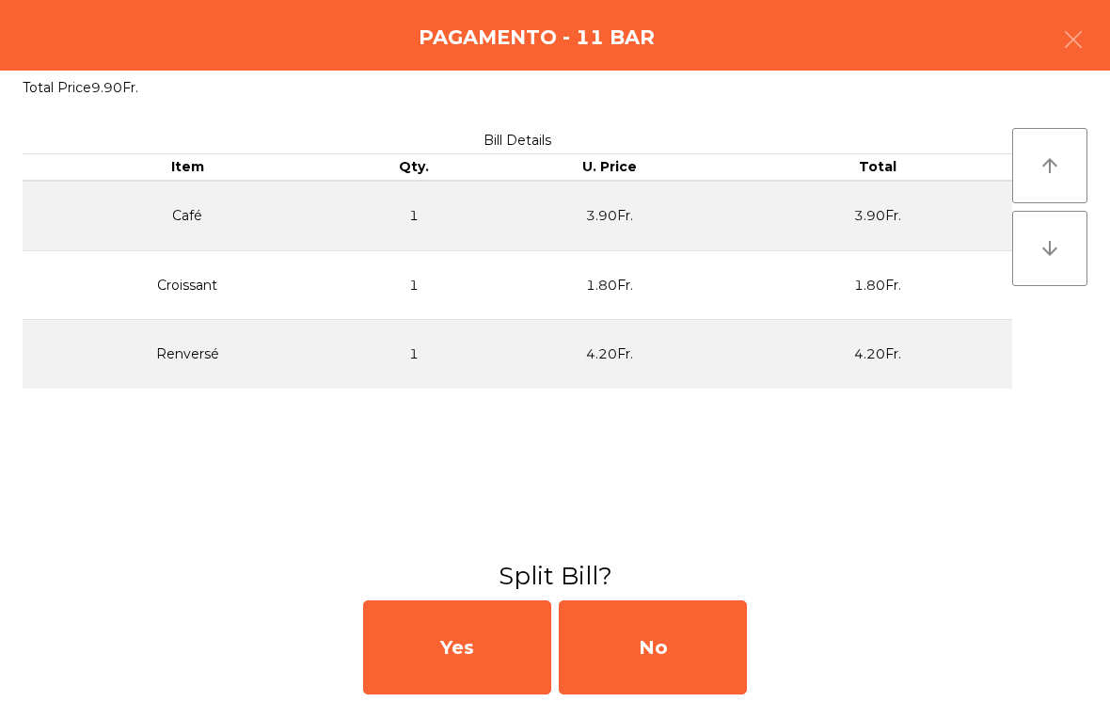
click at [676, 651] on div "No" at bounding box center [653, 647] width 188 height 94
click at [672, 644] on div "MB" at bounding box center [653, 647] width 188 height 94
click at [667, 652] on div "No" at bounding box center [653, 647] width 188 height 94
